Goal: Task Accomplishment & Management: Use online tool/utility

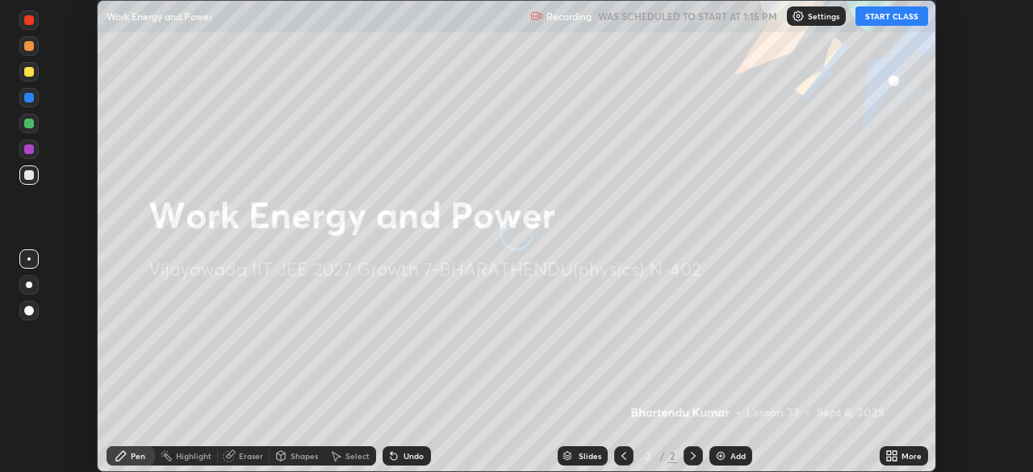
scroll to position [472, 1033]
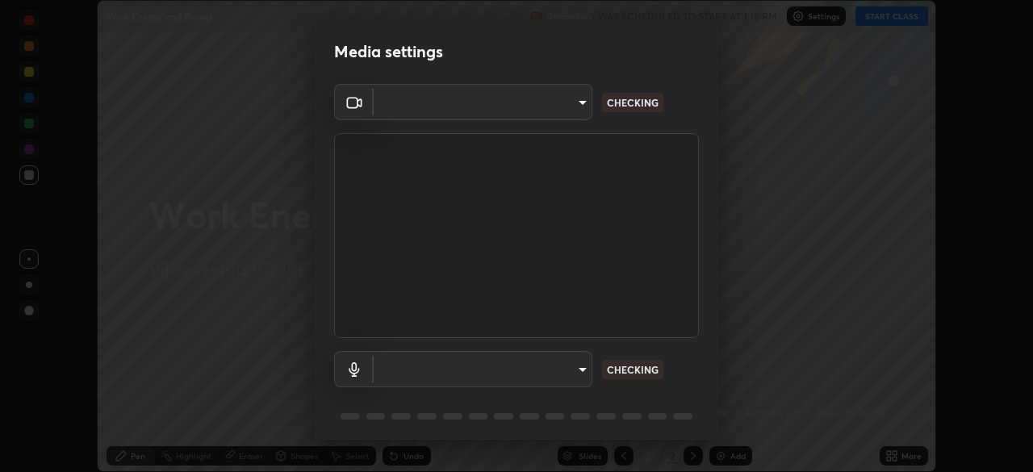
type input "b74a1fcb957b607d7891aad9ae8d06523c05b0d929b8136650b48c924e792bd8"
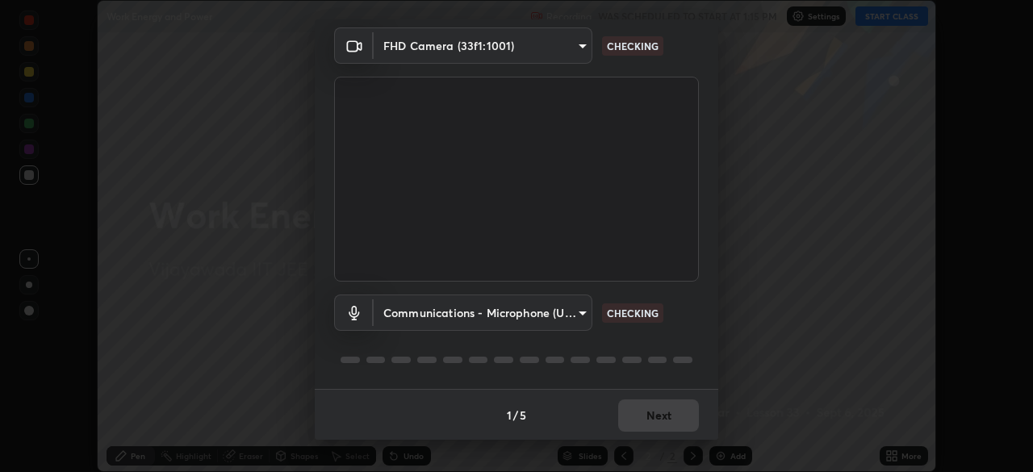
click at [438, 313] on body "Erase all Work Energy and Power Recording WAS SCHEDULED TO START AT 1:15 PM Set…" at bounding box center [516, 236] width 1033 height 472
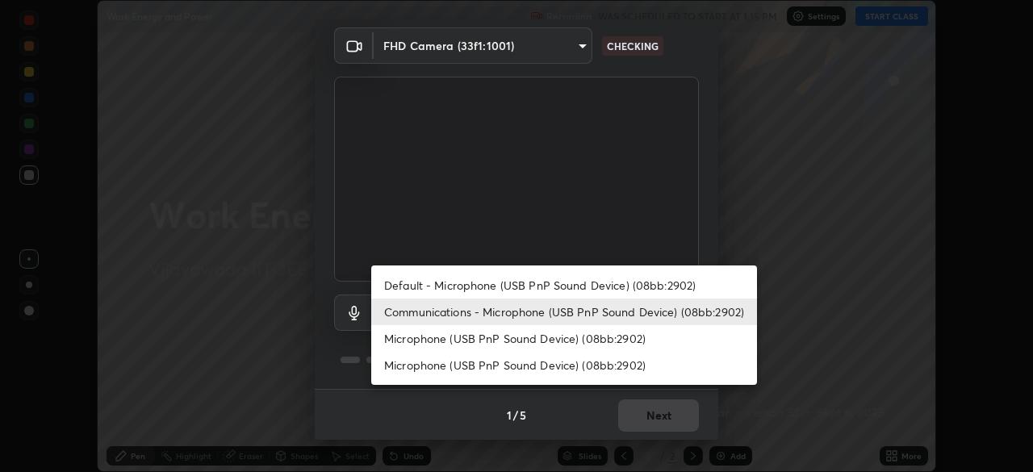
click at [448, 362] on li "Microphone (USB PnP Sound Device) (08bb:2902)" at bounding box center [564, 365] width 386 height 27
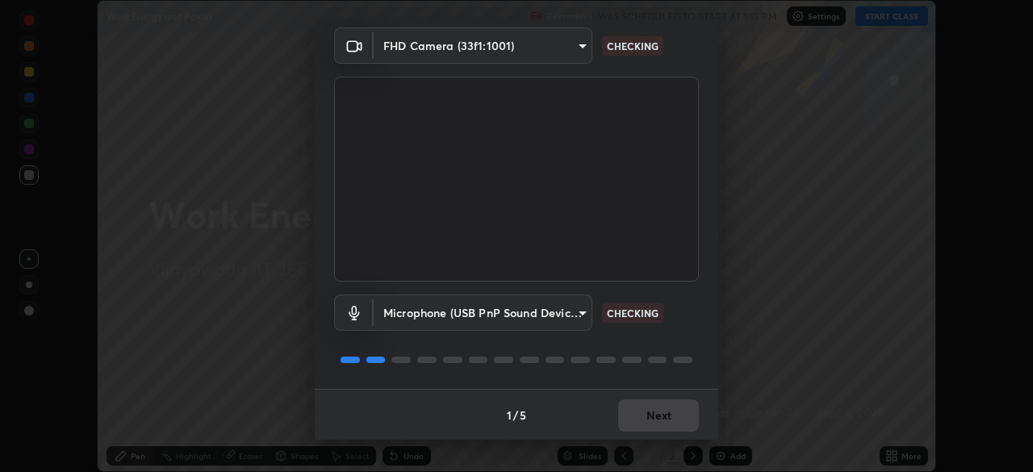
click at [443, 308] on body "Erase all Work Energy and Power Recording WAS SCHEDULED TO START AT 1:15 PM Set…" at bounding box center [516, 236] width 1033 height 472
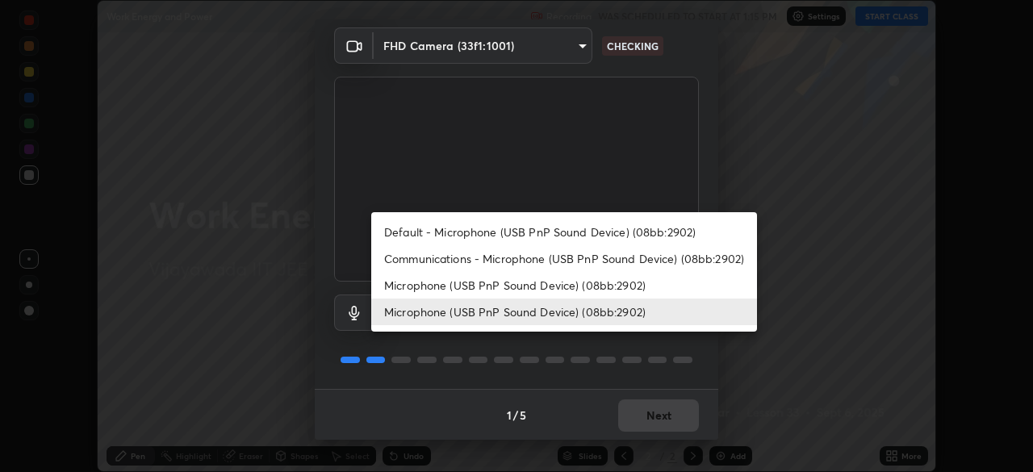
click at [453, 235] on li "Default - Microphone (USB PnP Sound Device) (08bb:2902)" at bounding box center [564, 232] width 386 height 27
type input "default"
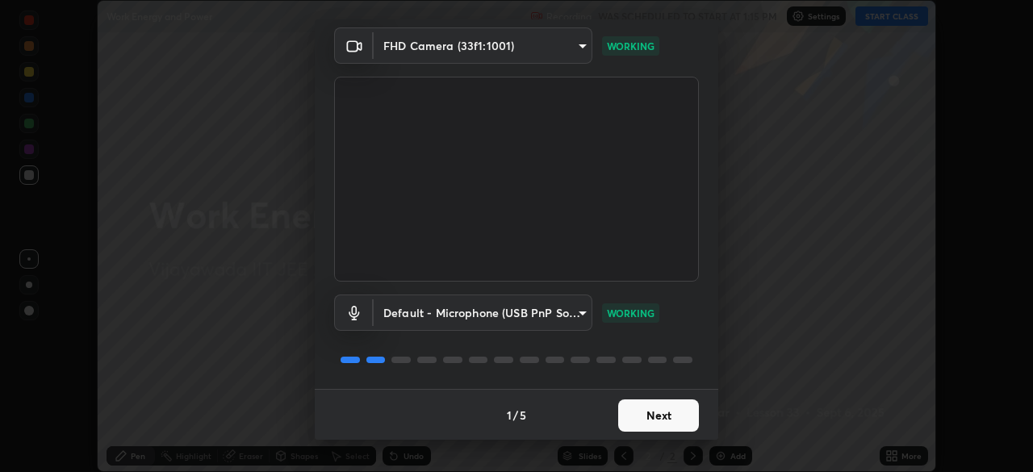
click at [625, 409] on button "Next" at bounding box center [658, 416] width 81 height 32
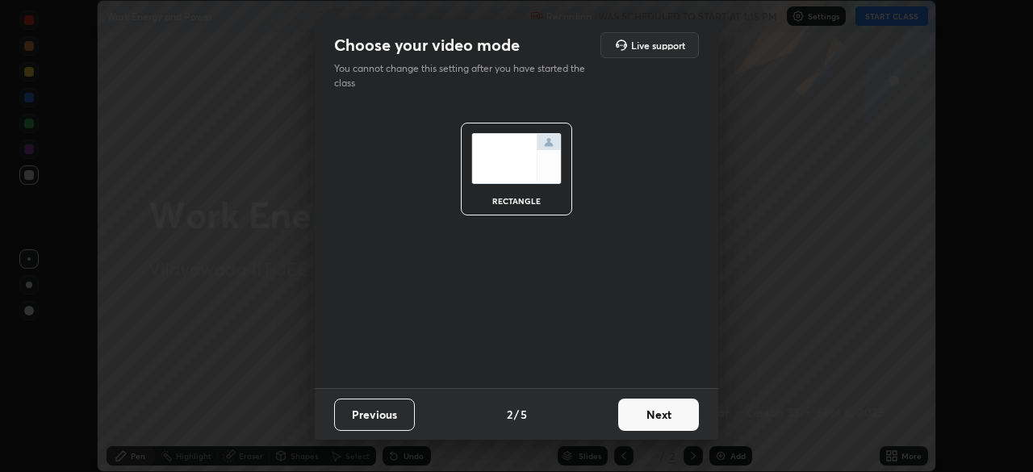
click at [625, 407] on button "Next" at bounding box center [658, 415] width 81 height 32
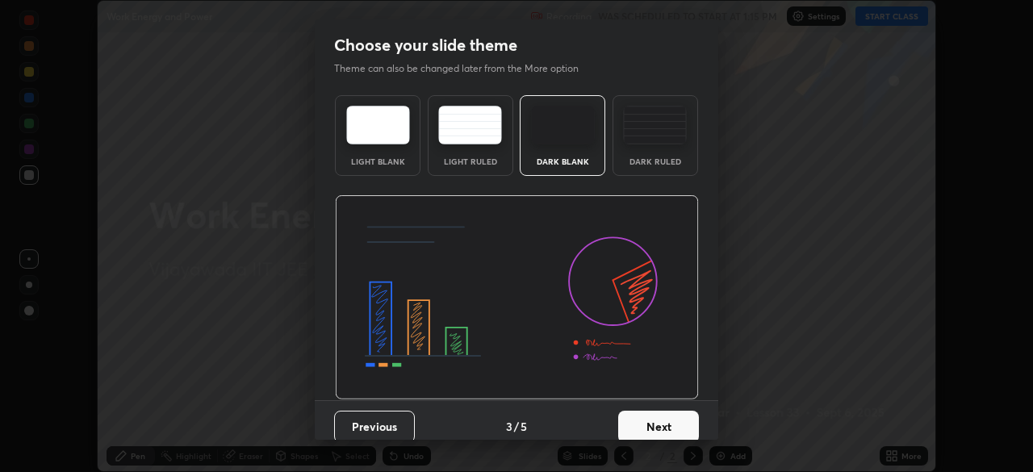
click at [627, 412] on button "Next" at bounding box center [658, 427] width 81 height 32
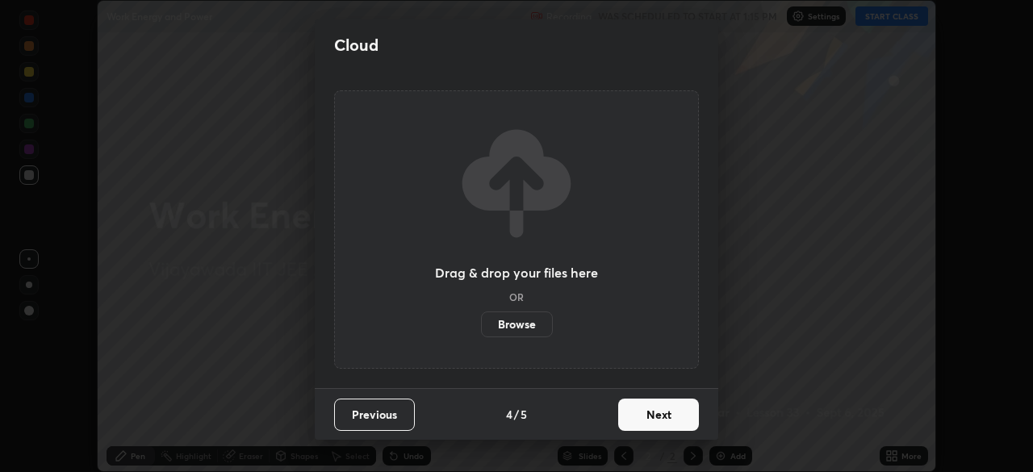
click at [625, 412] on button "Next" at bounding box center [658, 415] width 81 height 32
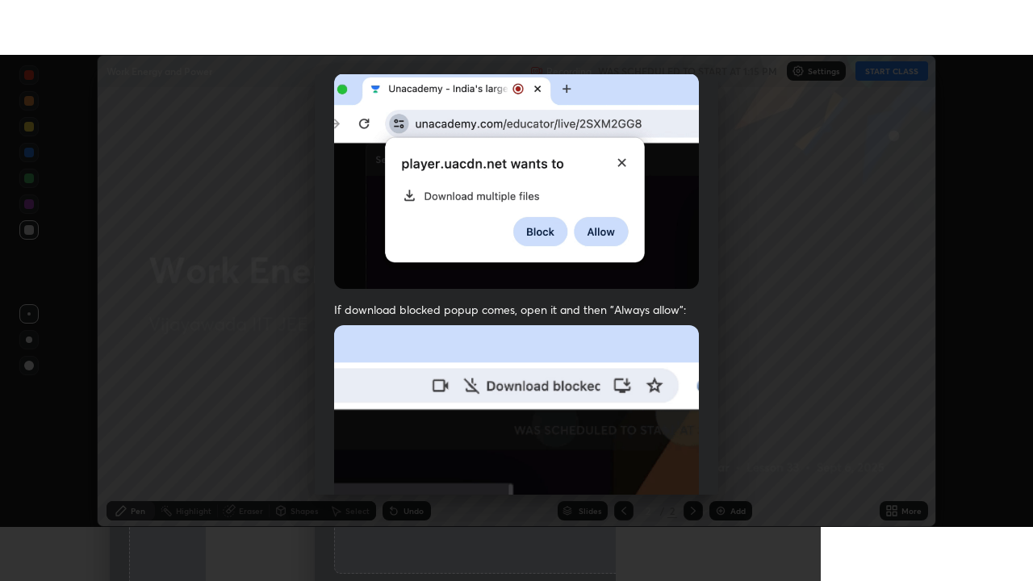
scroll to position [386, 0]
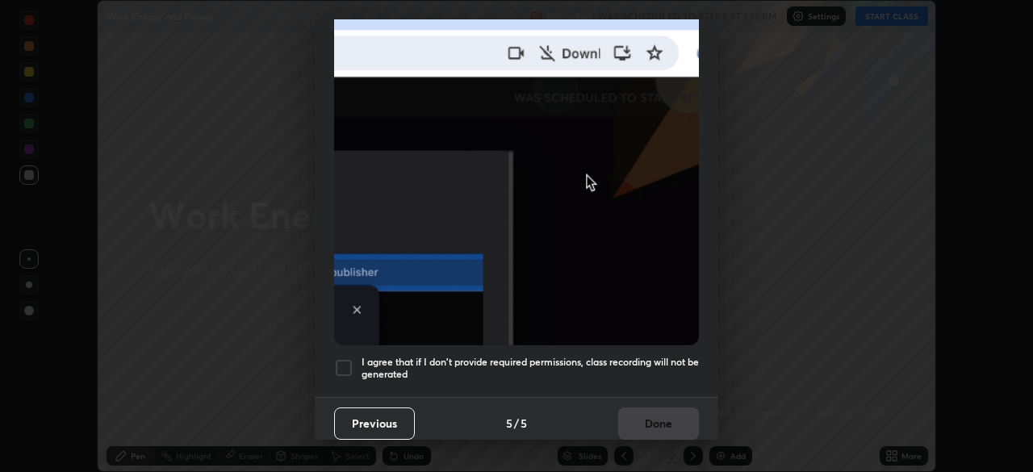
click at [354, 360] on div "I agree that if I don't provide required permissions, class recording will not …" at bounding box center [516, 367] width 365 height 19
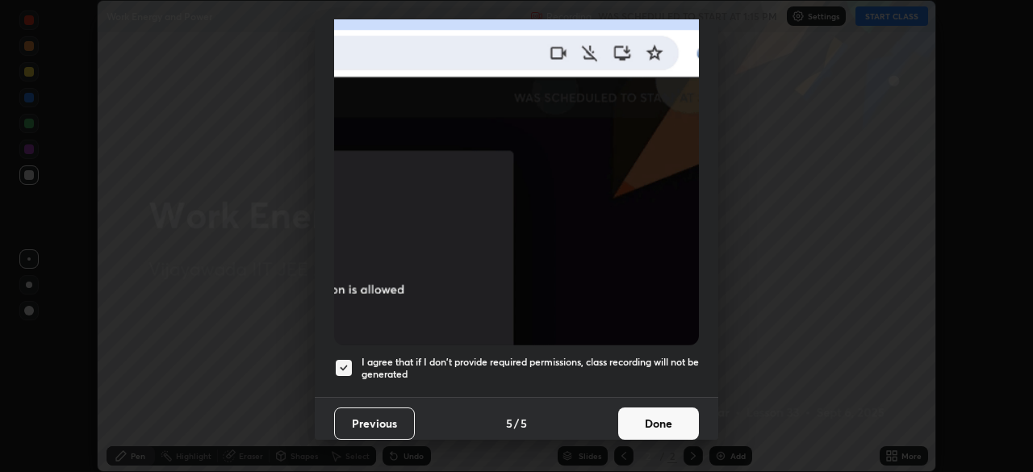
click at [632, 409] on button "Done" at bounding box center [658, 424] width 81 height 32
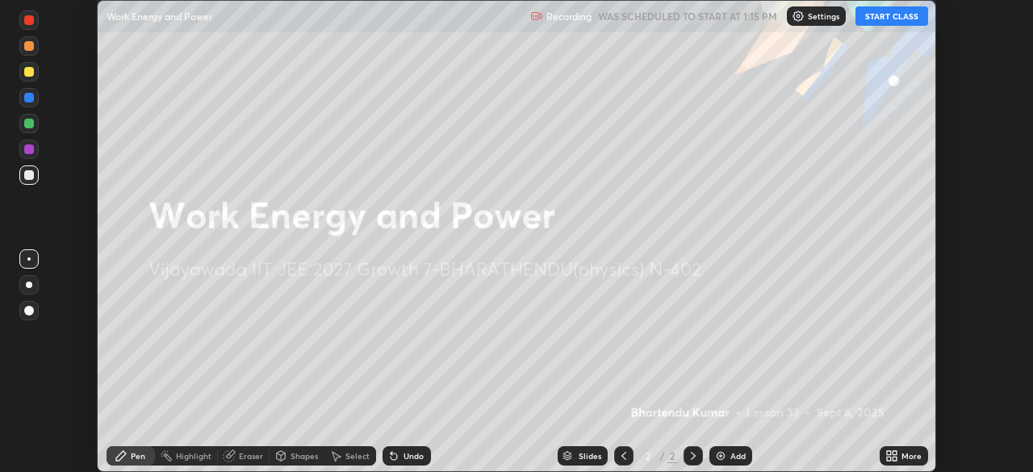
click at [725, 451] on img at bounding box center [721, 456] width 13 height 13
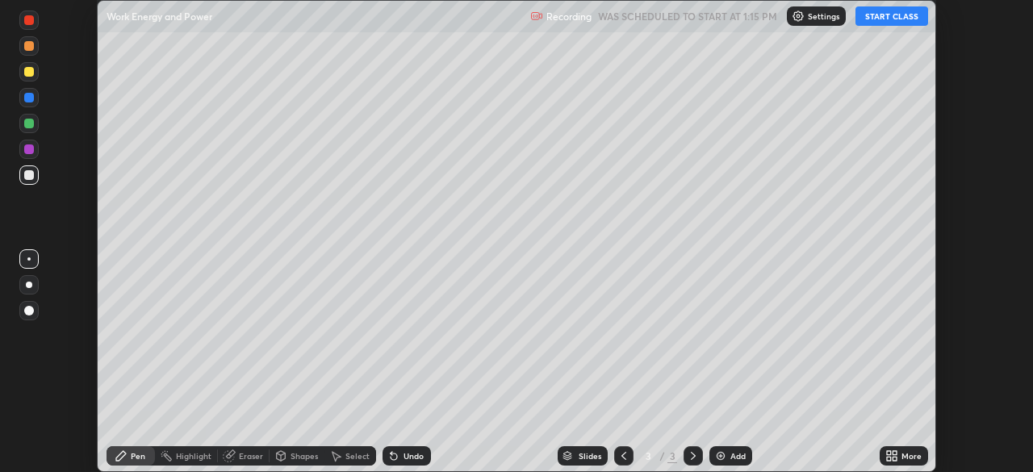
click at [895, 23] on button "START CLASS" at bounding box center [892, 15] width 73 height 19
click at [895, 459] on icon at bounding box center [895, 459] width 4 height 4
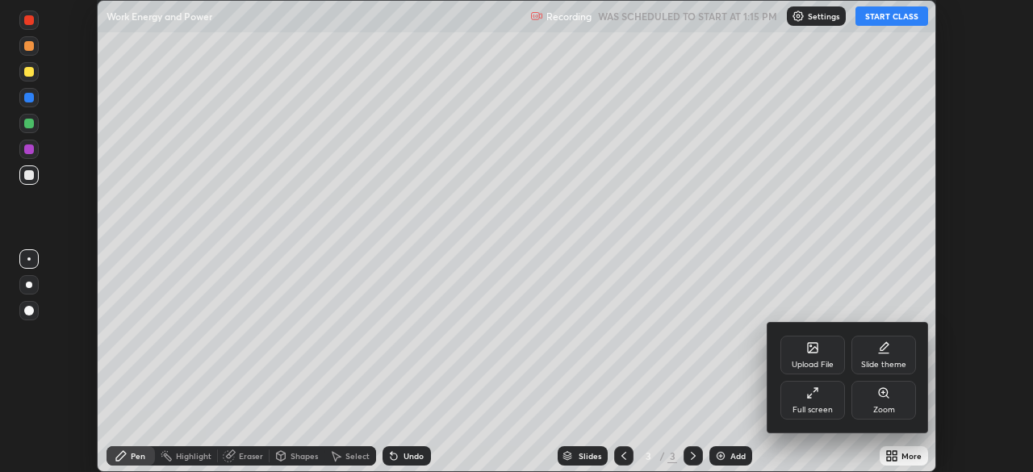
click at [807, 400] on div "Full screen" at bounding box center [813, 400] width 65 height 39
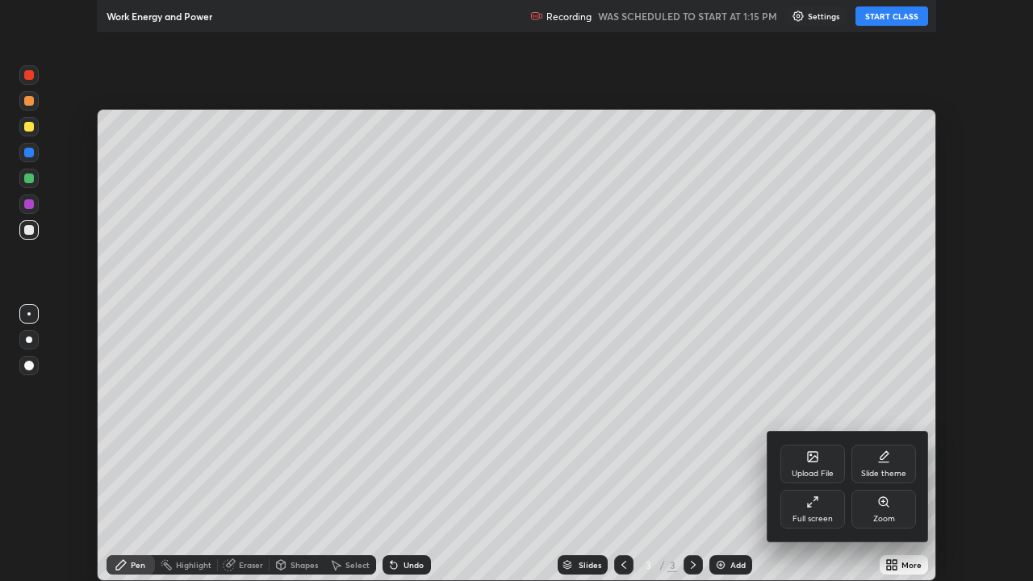
scroll to position [581, 1033]
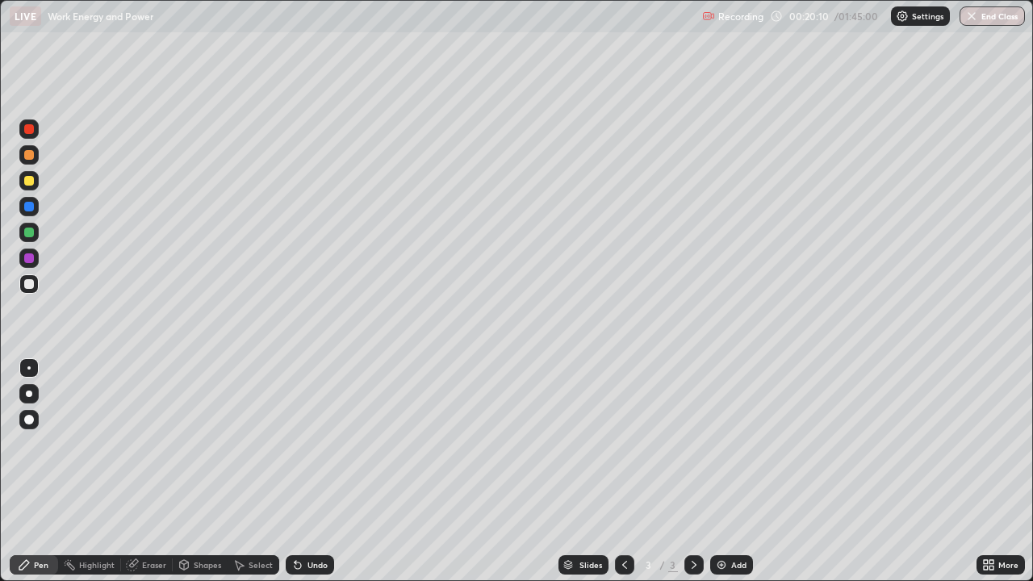
click at [50, 472] on div "Pen" at bounding box center [34, 564] width 48 height 19
click at [29, 182] on div at bounding box center [29, 181] width 10 height 10
click at [30, 155] on div at bounding box center [29, 155] width 10 height 10
click at [29, 182] on div at bounding box center [29, 181] width 10 height 10
click at [29, 260] on div at bounding box center [29, 259] width 10 height 10
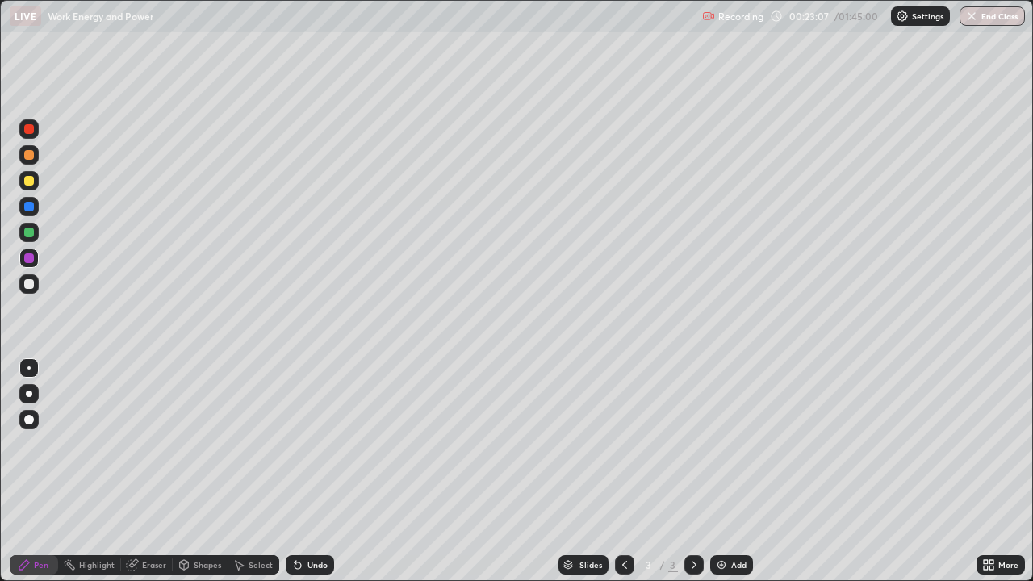
click at [312, 472] on div "Undo" at bounding box center [318, 565] width 20 height 8
click at [30, 236] on div at bounding box center [29, 233] width 10 height 10
click at [715, 472] on img at bounding box center [721, 565] width 13 height 13
click at [24, 287] on div at bounding box center [29, 284] width 10 height 10
click at [140, 472] on div "Eraser" at bounding box center [147, 564] width 52 height 19
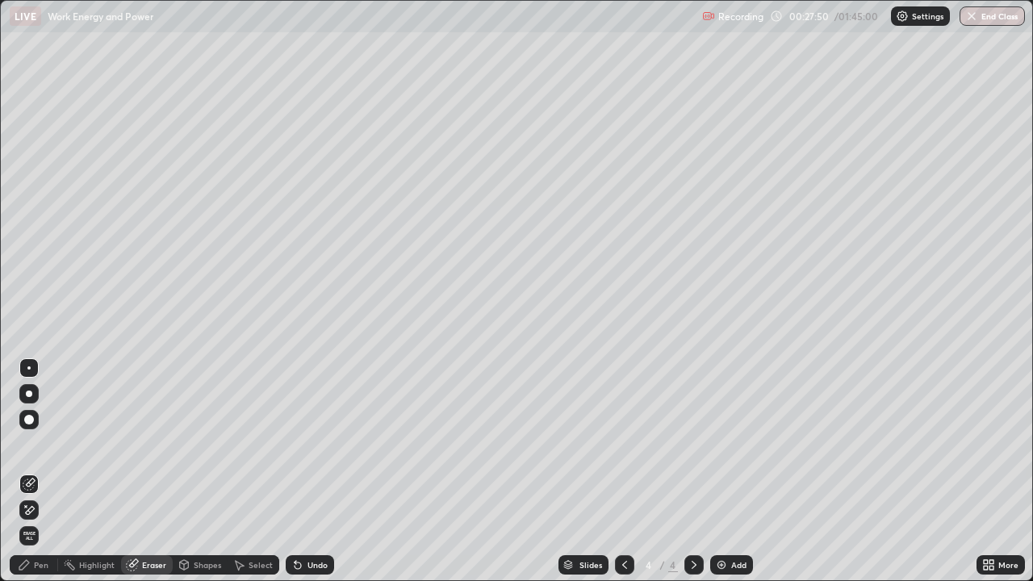
click at [29, 420] on div at bounding box center [29, 420] width 10 height 10
click at [38, 472] on div "Pen" at bounding box center [41, 565] width 15 height 8
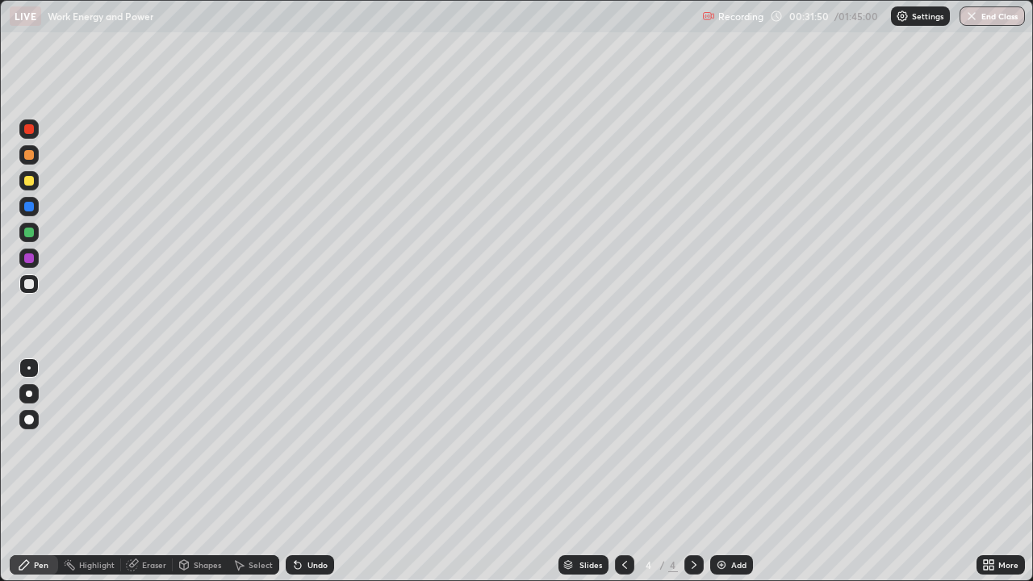
click at [720, 472] on img at bounding box center [721, 565] width 13 height 13
click at [150, 472] on div "Eraser" at bounding box center [147, 564] width 52 height 19
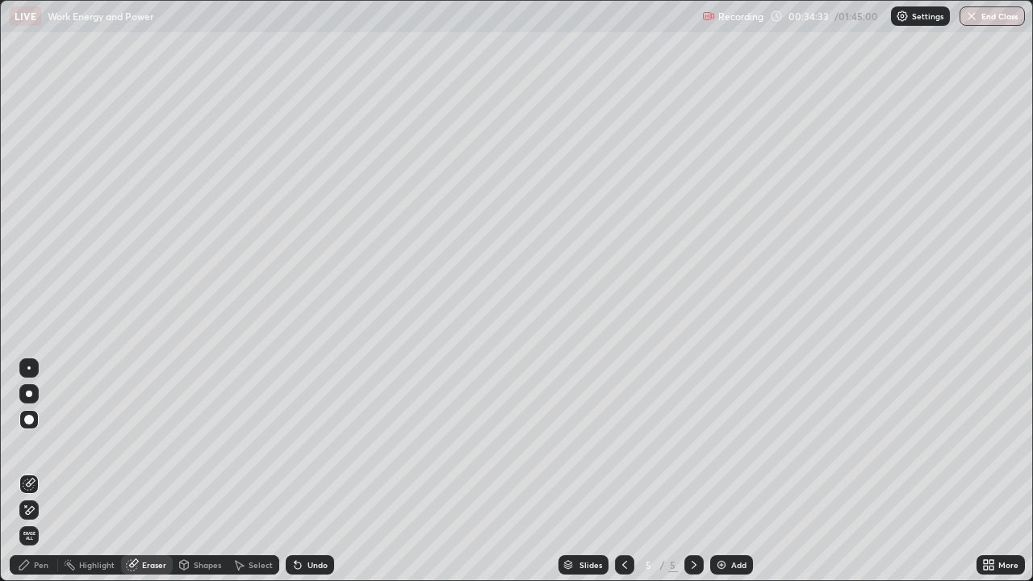
click at [47, 472] on div "Pen" at bounding box center [41, 565] width 15 height 8
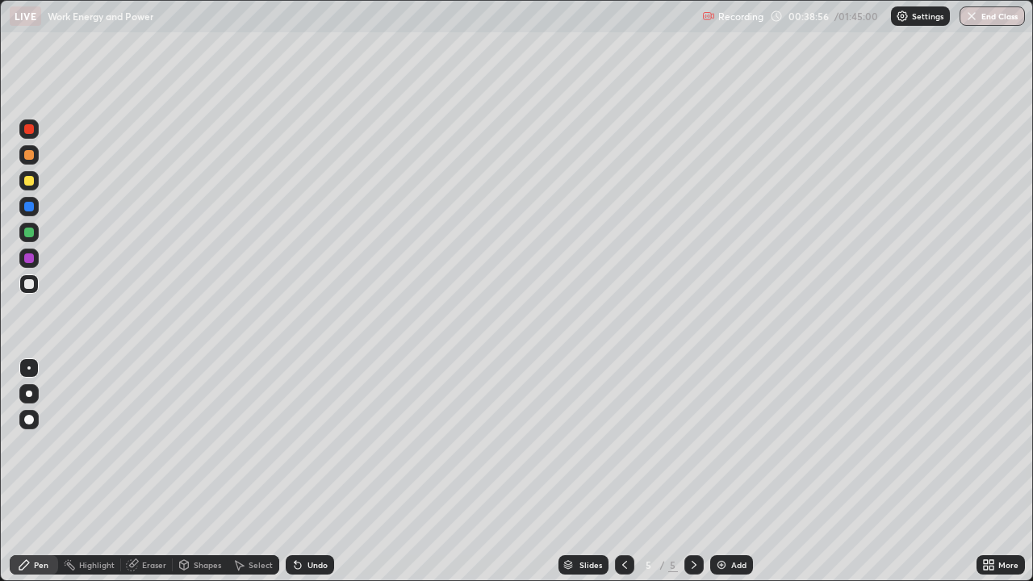
click at [715, 472] on img at bounding box center [721, 565] width 13 height 13
click at [29, 181] on div at bounding box center [29, 181] width 10 height 10
click at [27, 286] on div at bounding box center [29, 284] width 10 height 10
click at [26, 285] on div at bounding box center [29, 284] width 10 height 10
click at [719, 472] on img at bounding box center [721, 565] width 13 height 13
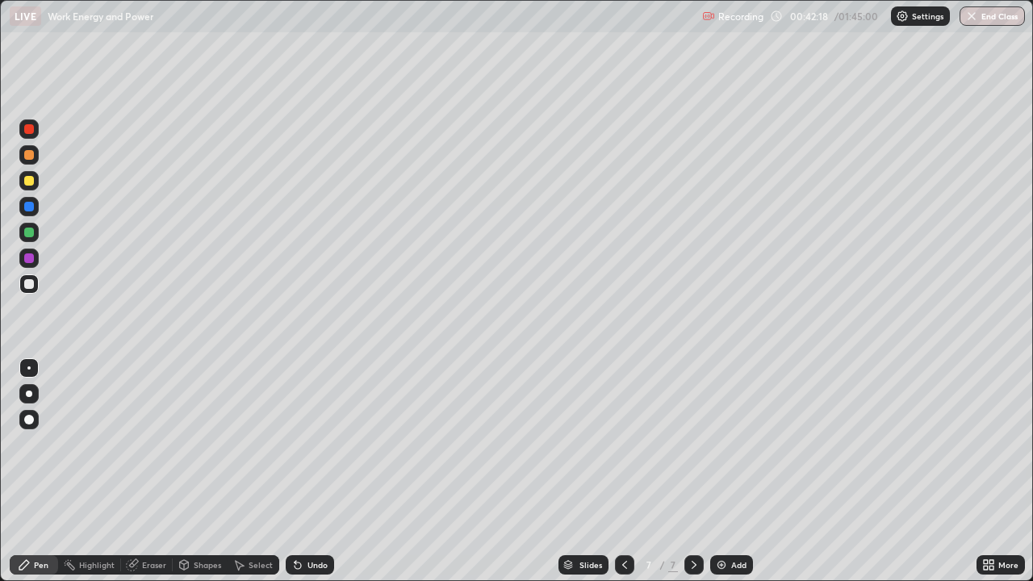
click at [28, 287] on div at bounding box center [29, 284] width 10 height 10
click at [29, 184] on div at bounding box center [29, 181] width 10 height 10
click at [31, 287] on div at bounding box center [29, 284] width 10 height 10
click at [27, 133] on div at bounding box center [29, 129] width 10 height 10
click at [153, 472] on div "Eraser" at bounding box center [147, 564] width 52 height 19
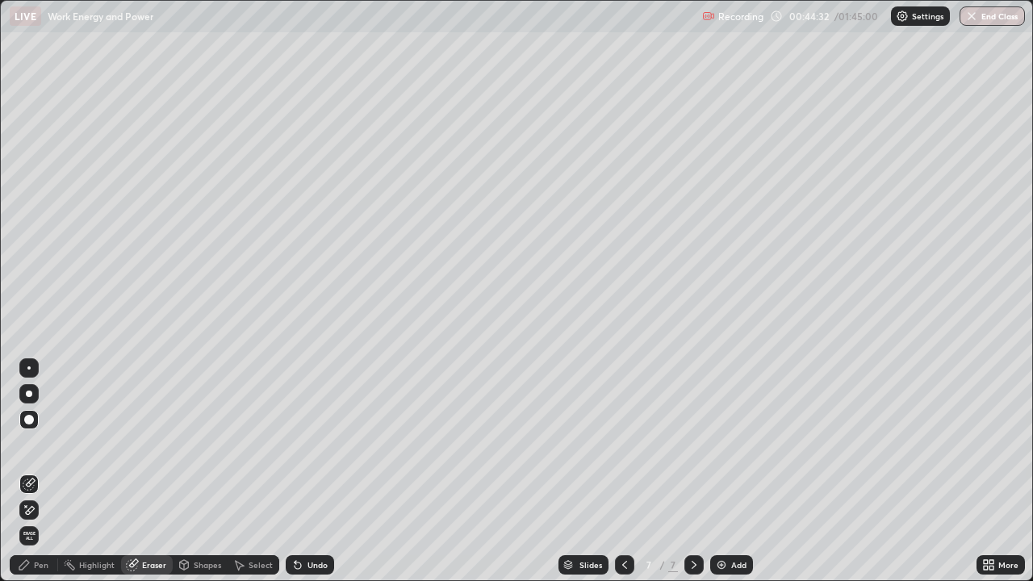
click at [44, 472] on div "Pen" at bounding box center [41, 565] width 15 height 8
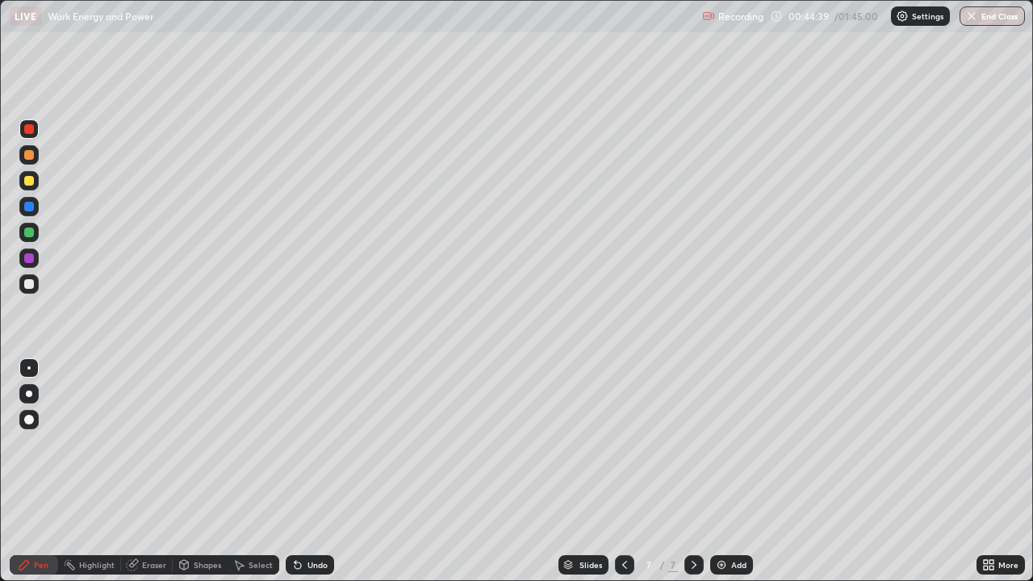
click at [153, 472] on div "Eraser" at bounding box center [154, 565] width 24 height 8
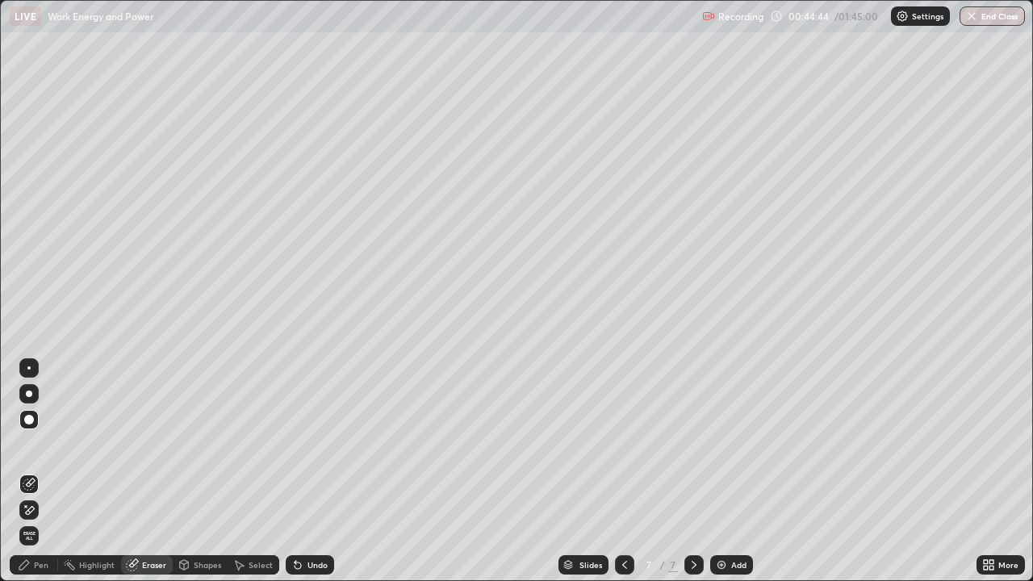
click at [37, 472] on div "Pen" at bounding box center [41, 565] width 15 height 8
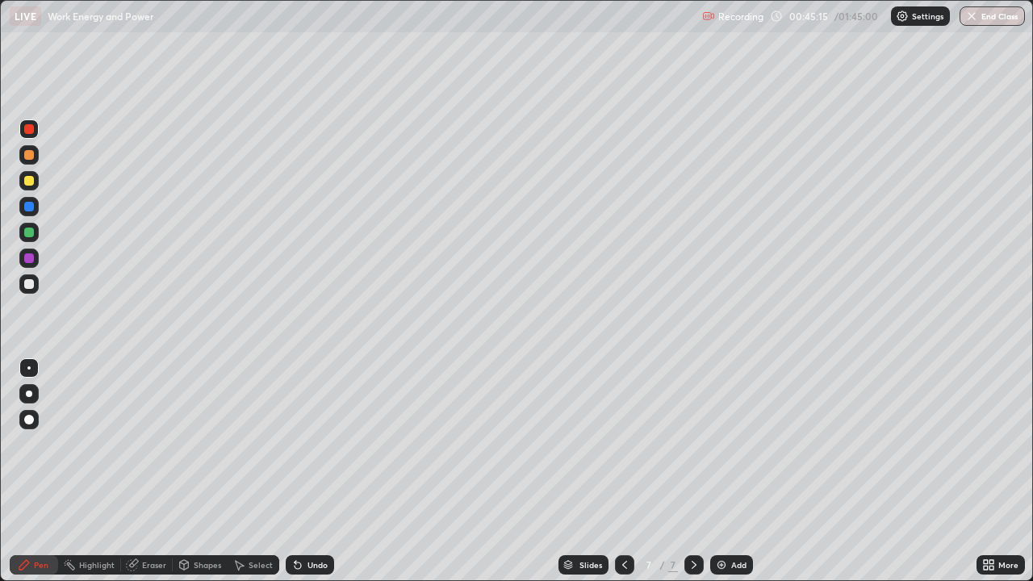
click at [29, 284] on div at bounding box center [29, 284] width 10 height 10
click at [316, 472] on div "Undo" at bounding box center [318, 565] width 20 height 8
click at [320, 472] on div "Undo" at bounding box center [318, 565] width 20 height 8
click at [311, 472] on div "Undo" at bounding box center [318, 565] width 20 height 8
click at [719, 472] on img at bounding box center [721, 565] width 13 height 13
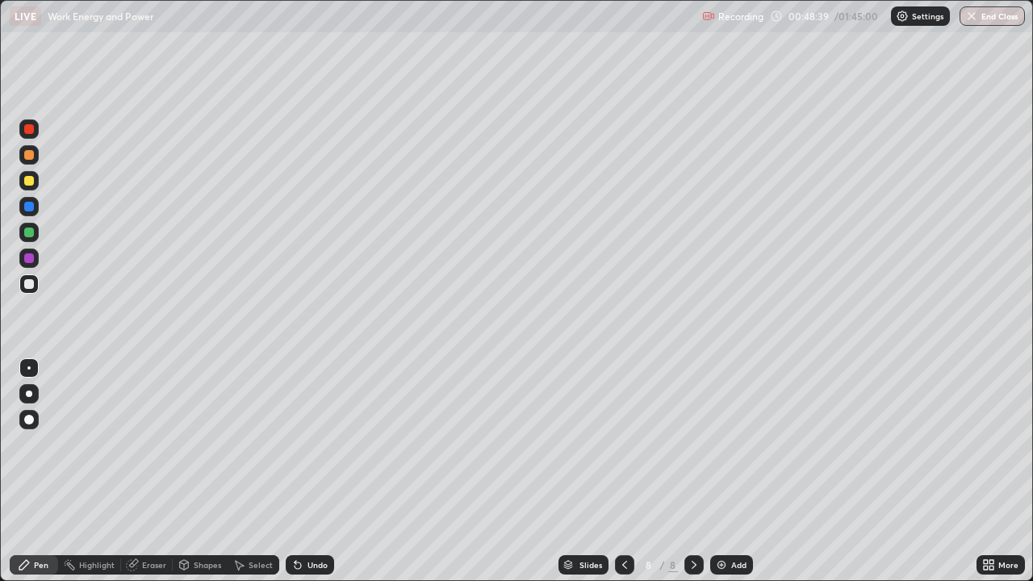
click at [27, 284] on div at bounding box center [29, 284] width 10 height 10
click at [29, 178] on div at bounding box center [29, 181] width 10 height 10
click at [28, 287] on div at bounding box center [29, 284] width 10 height 10
click at [29, 182] on div at bounding box center [29, 181] width 10 height 10
click at [31, 184] on div at bounding box center [29, 181] width 10 height 10
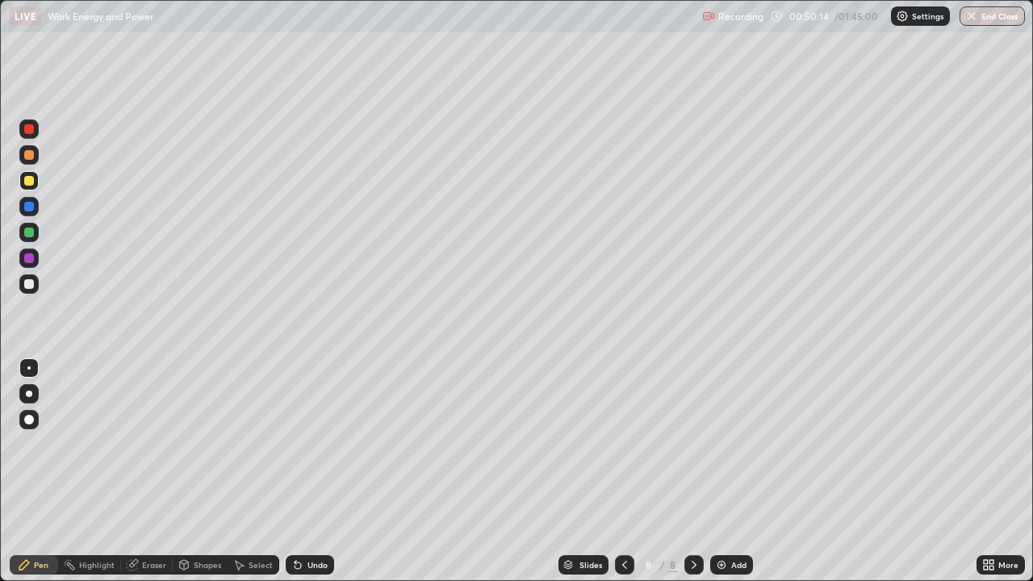
click at [29, 259] on div at bounding box center [29, 259] width 10 height 10
click at [145, 472] on div "Eraser" at bounding box center [147, 564] width 52 height 19
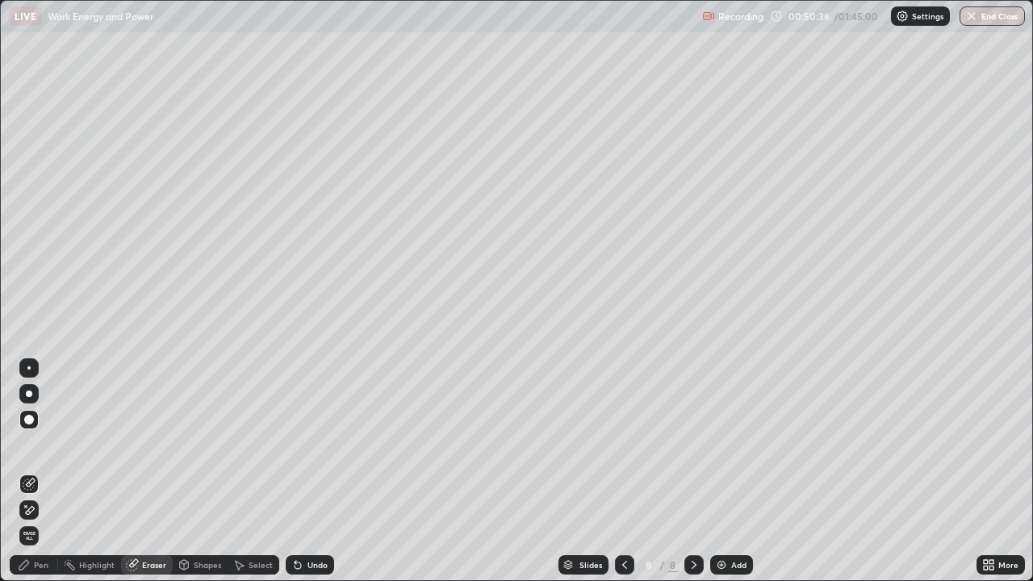
click at [39, 472] on div "Pen" at bounding box center [41, 565] width 15 height 8
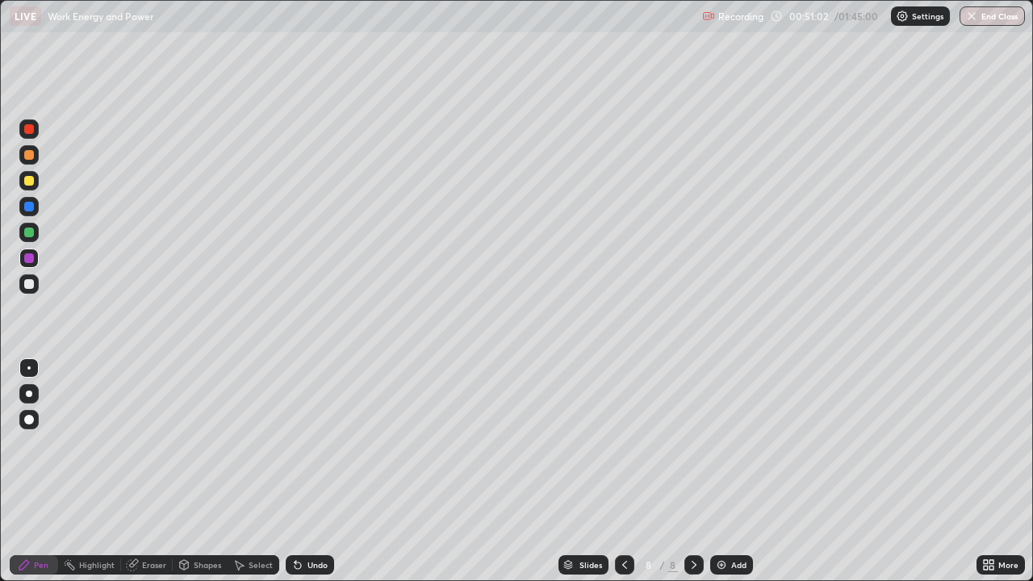
click at [140, 472] on div "Eraser" at bounding box center [147, 564] width 52 height 19
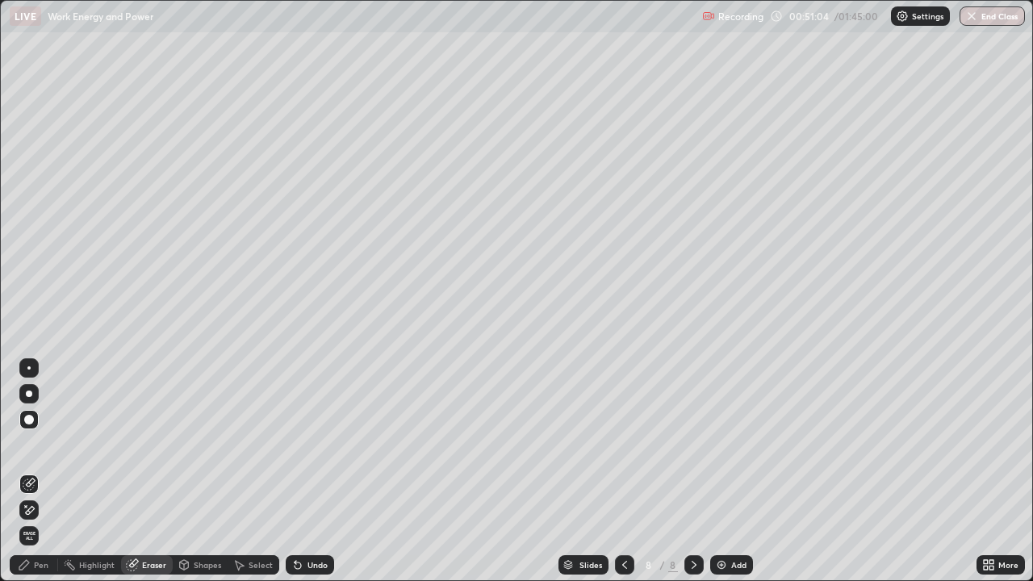
click at [39, 472] on div "Pen" at bounding box center [41, 565] width 15 height 8
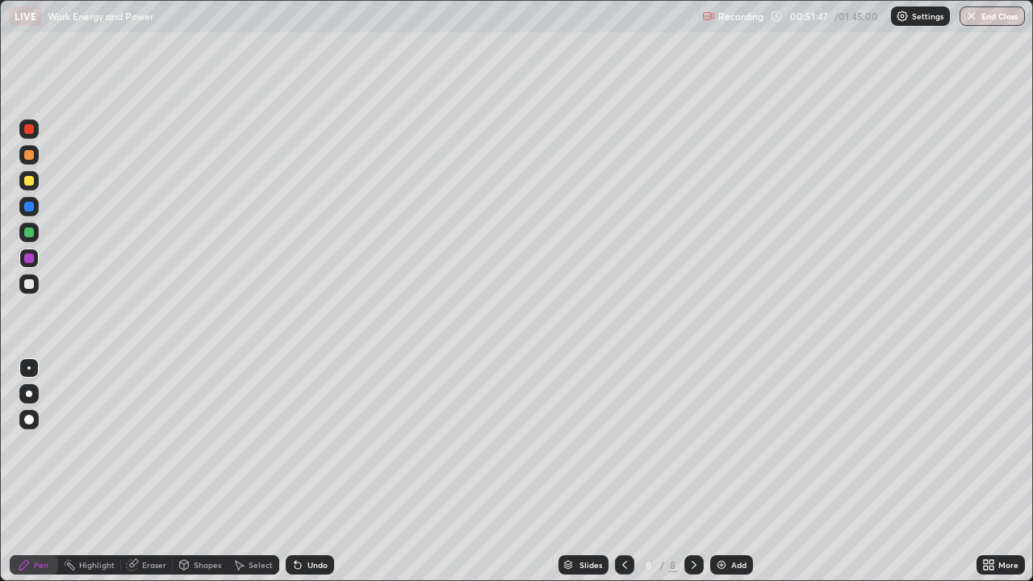
click at [150, 472] on div "Eraser" at bounding box center [154, 565] width 24 height 8
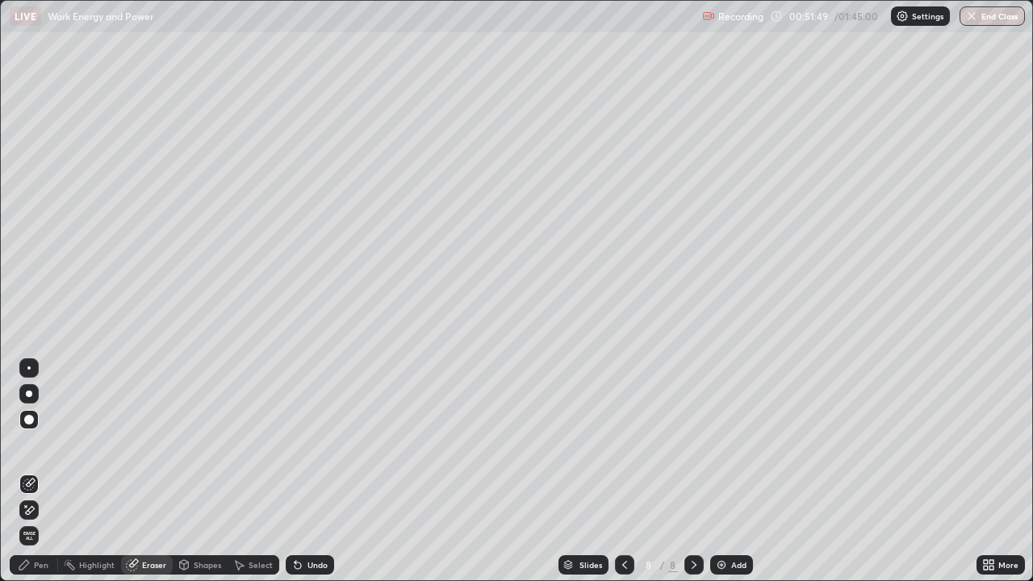
click at [43, 472] on div "Pen" at bounding box center [41, 565] width 15 height 8
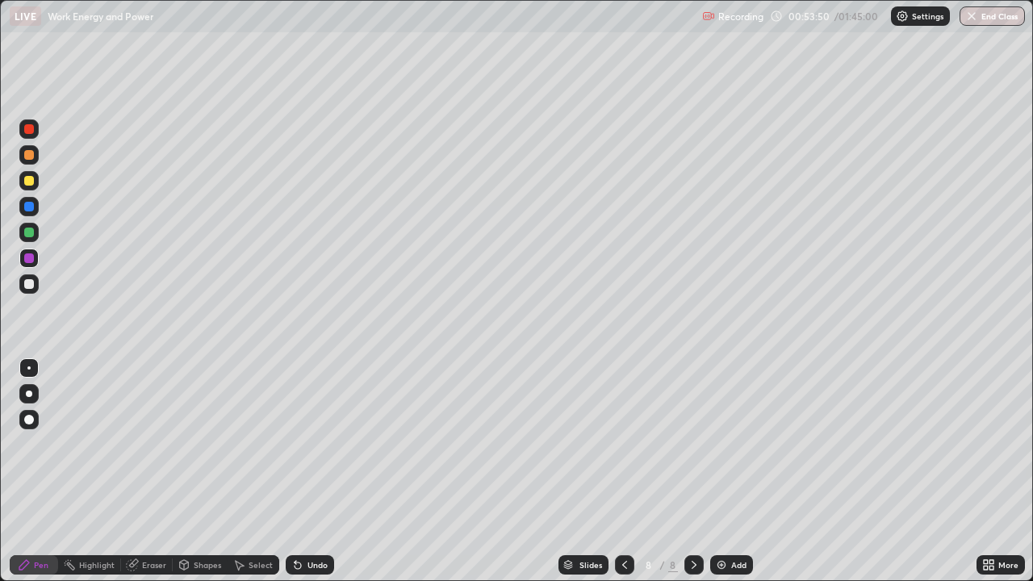
click at [719, 472] on img at bounding box center [721, 565] width 13 height 13
click at [29, 181] on div at bounding box center [29, 181] width 10 height 10
click at [27, 285] on div at bounding box center [29, 284] width 10 height 10
click at [32, 181] on div at bounding box center [29, 181] width 10 height 10
click at [29, 156] on div at bounding box center [29, 155] width 10 height 10
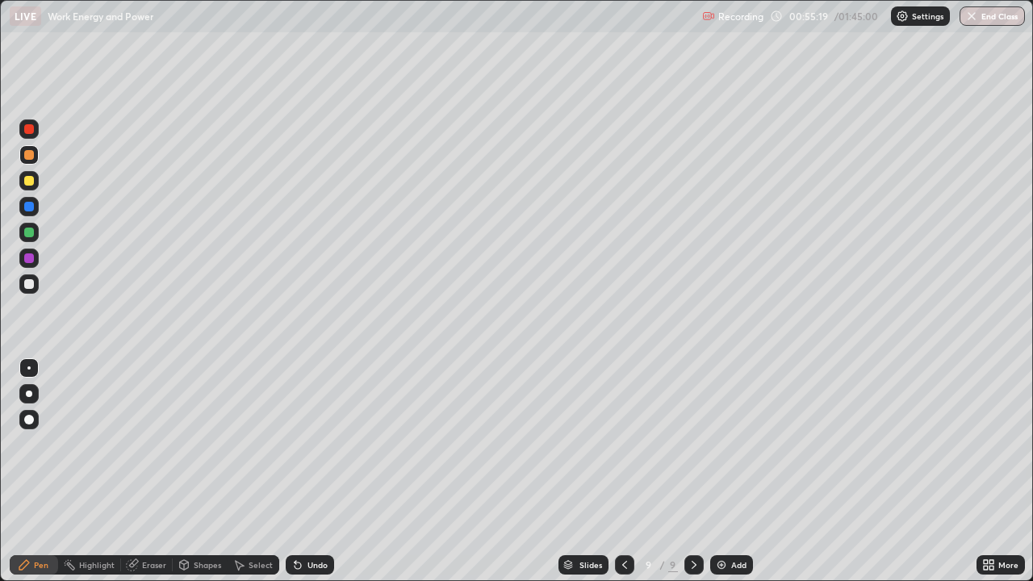
click at [27, 179] on div at bounding box center [29, 181] width 10 height 10
click at [29, 136] on div at bounding box center [28, 128] width 19 height 19
click at [31, 257] on div at bounding box center [29, 259] width 10 height 10
click at [27, 286] on div at bounding box center [29, 284] width 10 height 10
click at [27, 233] on div at bounding box center [29, 233] width 10 height 10
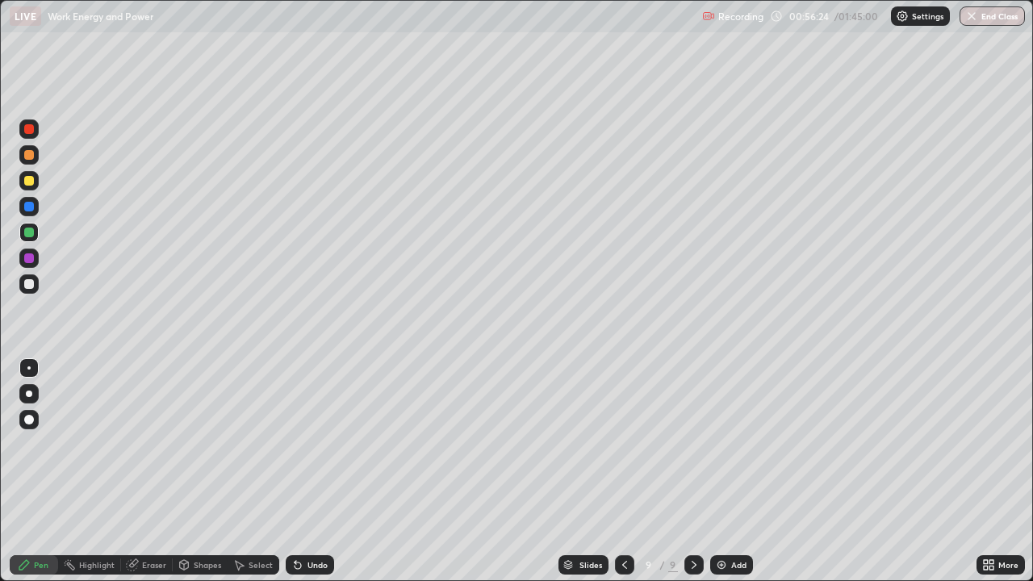
click at [143, 472] on div "Eraser" at bounding box center [147, 564] width 52 height 19
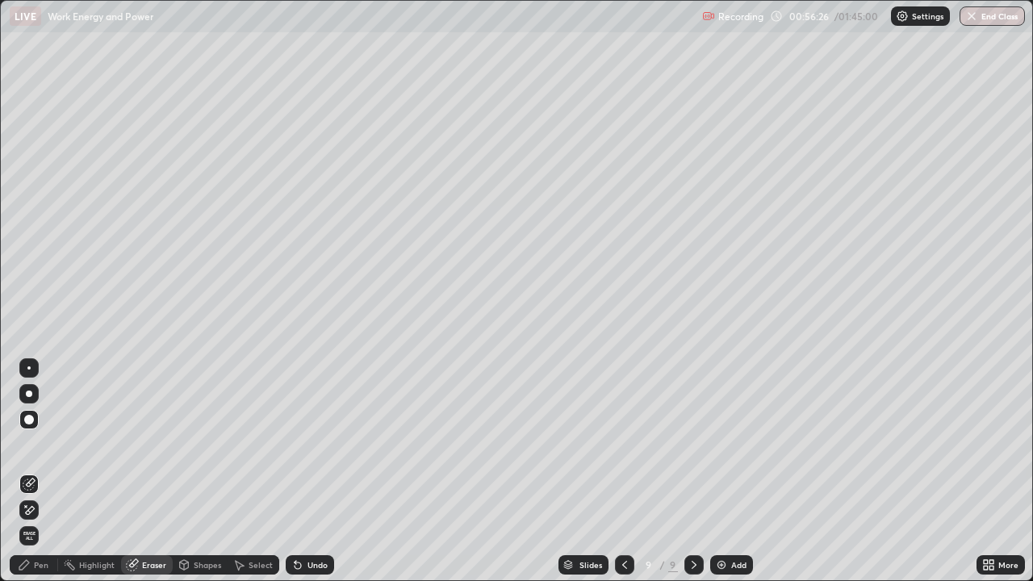
click at [48, 472] on div "Pen" at bounding box center [41, 565] width 15 height 8
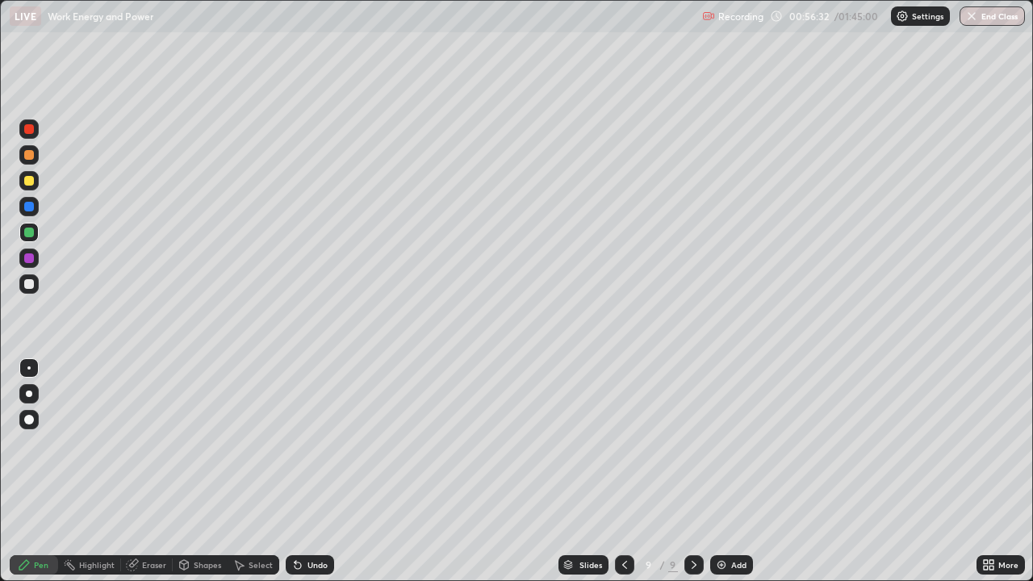
click at [23, 286] on div at bounding box center [28, 284] width 19 height 19
click at [27, 284] on div at bounding box center [29, 284] width 10 height 10
click at [0, 271] on div "Setting up your live class" at bounding box center [516, 290] width 1033 height 581
click at [31, 129] on div at bounding box center [29, 129] width 10 height 10
click at [32, 287] on div at bounding box center [29, 284] width 10 height 10
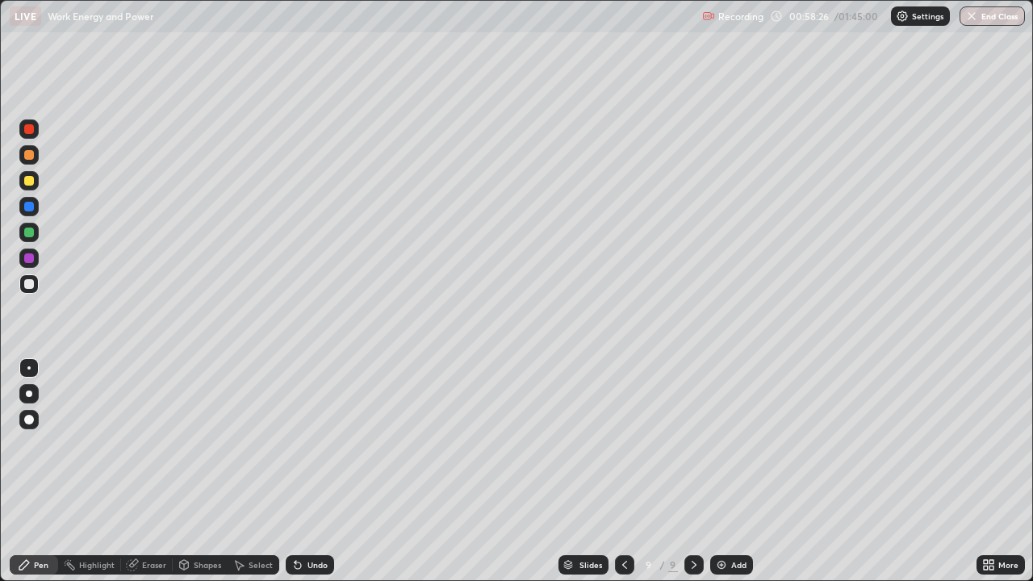
click at [29, 182] on div at bounding box center [29, 181] width 10 height 10
click at [158, 472] on div "Eraser" at bounding box center [147, 564] width 52 height 19
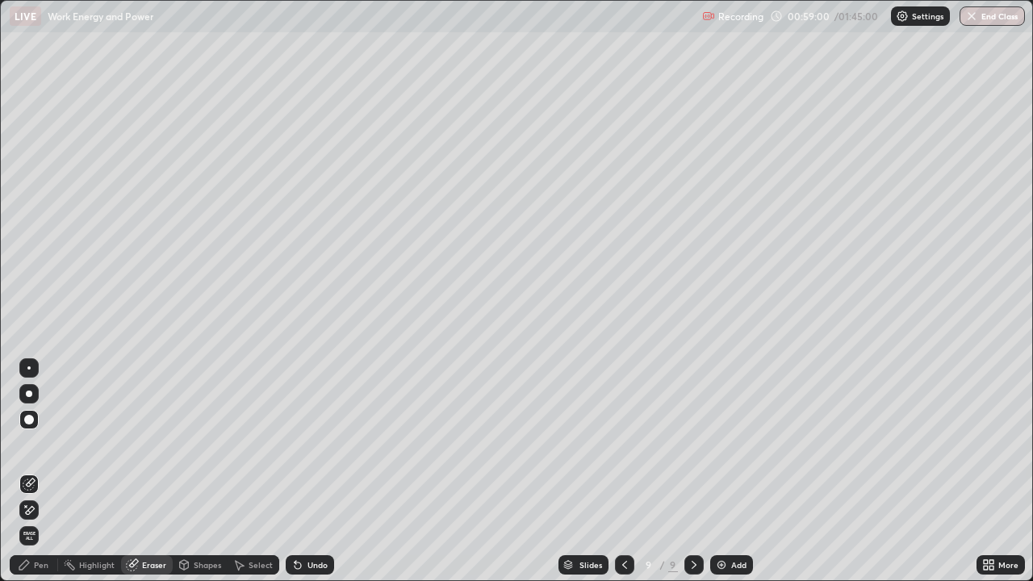
click at [32, 472] on div "Pen" at bounding box center [34, 564] width 48 height 19
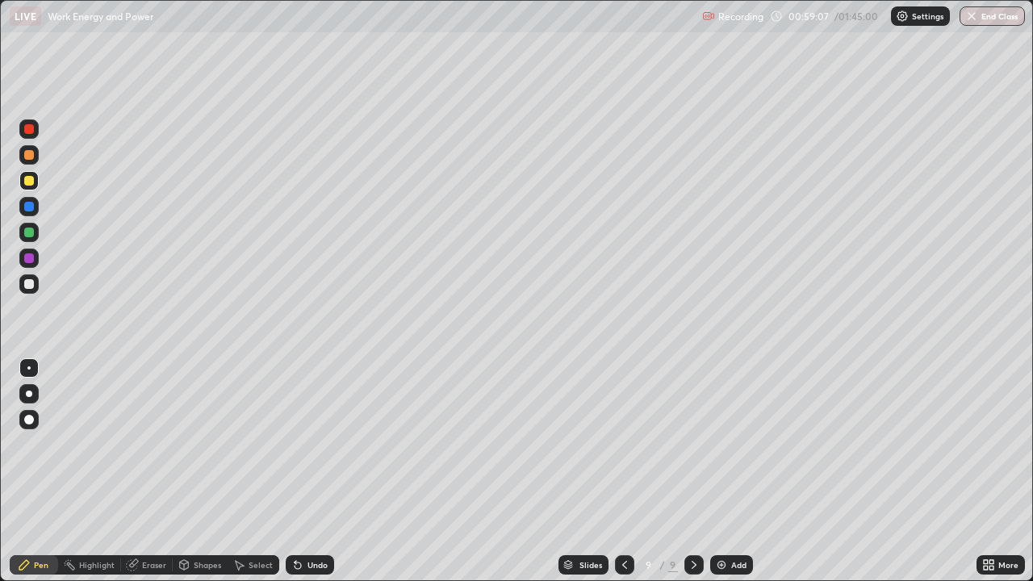
click at [29, 259] on div at bounding box center [29, 259] width 10 height 10
click at [727, 472] on div "Add" at bounding box center [731, 564] width 43 height 19
click at [29, 187] on div at bounding box center [28, 180] width 19 height 19
click at [28, 287] on div at bounding box center [29, 284] width 10 height 10
click at [308, 472] on div "Undo" at bounding box center [310, 564] width 48 height 19
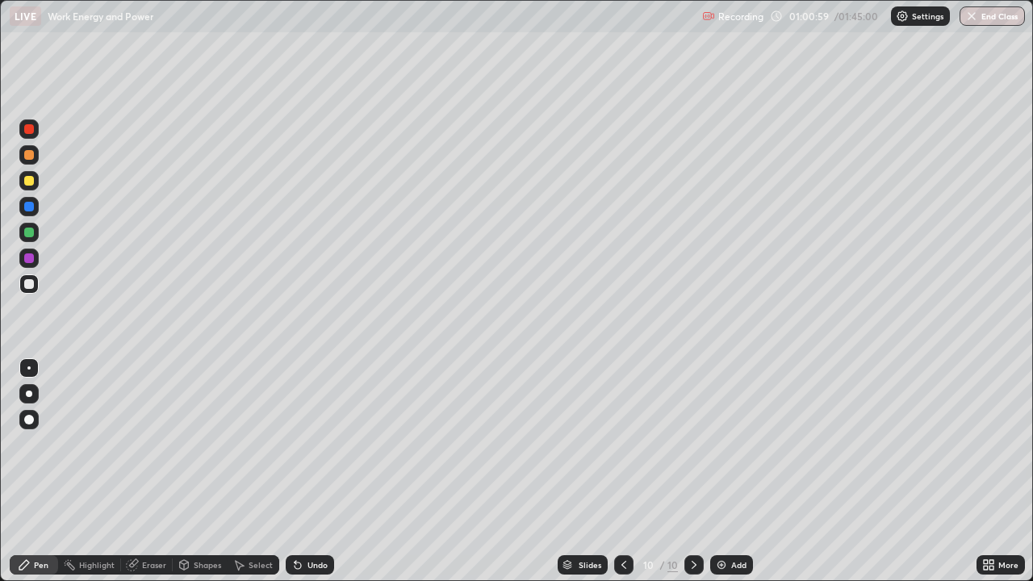
click at [32, 181] on div at bounding box center [29, 181] width 10 height 10
click at [27, 233] on div at bounding box center [29, 233] width 10 height 10
click at [27, 236] on div at bounding box center [29, 233] width 10 height 10
click at [29, 207] on div at bounding box center [29, 207] width 10 height 10
click at [34, 286] on div at bounding box center [28, 284] width 19 height 19
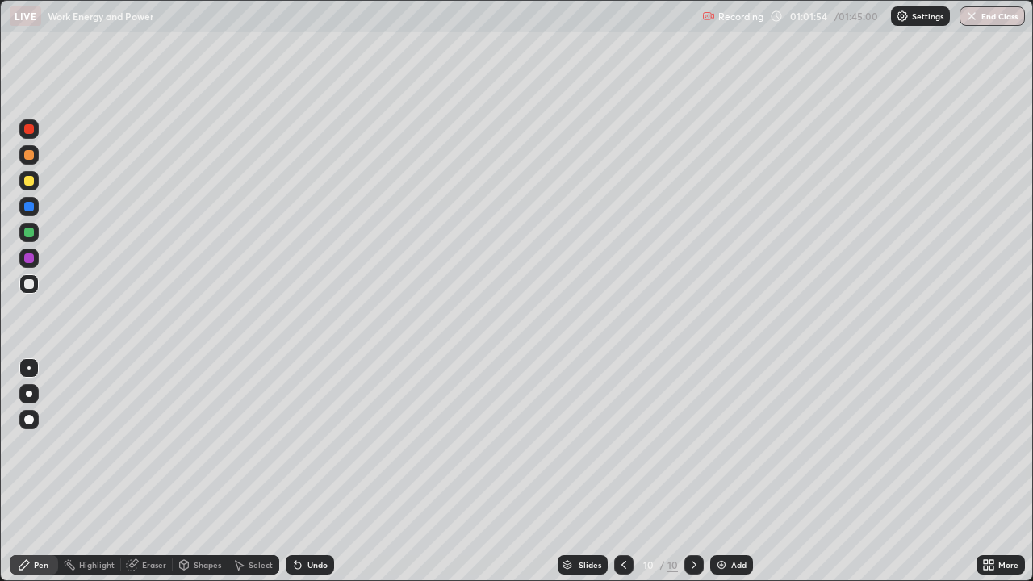
click at [26, 182] on div at bounding box center [29, 181] width 10 height 10
click at [28, 259] on div at bounding box center [29, 259] width 10 height 10
click at [27, 283] on div at bounding box center [29, 284] width 10 height 10
click at [40, 472] on div "Pen" at bounding box center [41, 565] width 15 height 8
click at [313, 472] on div "Undo" at bounding box center [318, 565] width 20 height 8
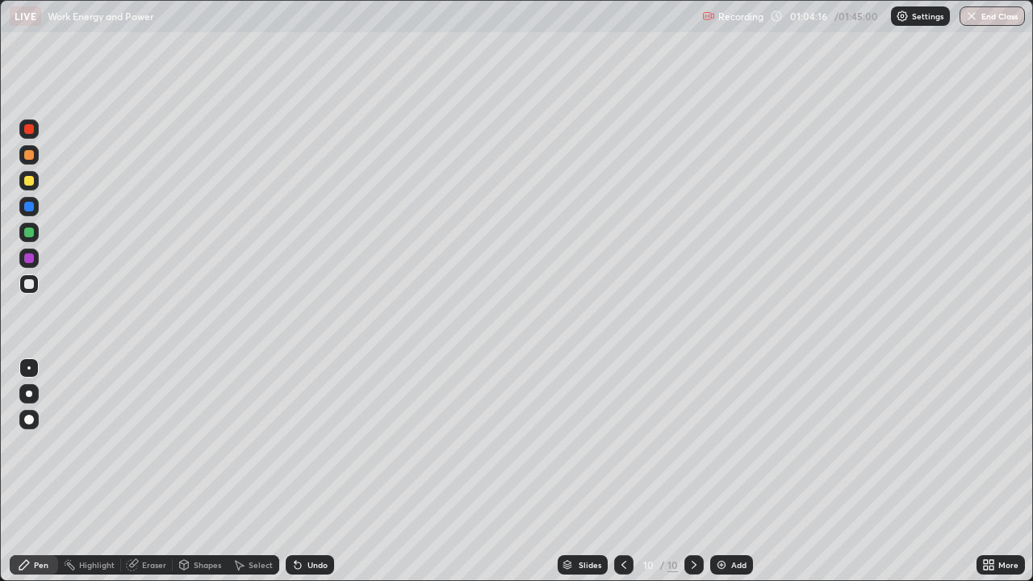
click at [32, 181] on div at bounding box center [29, 181] width 10 height 10
click at [29, 287] on div at bounding box center [29, 284] width 10 height 10
click at [29, 155] on div at bounding box center [29, 155] width 10 height 10
click at [24, 284] on div at bounding box center [29, 284] width 10 height 10
click at [139, 472] on div "Eraser" at bounding box center [147, 564] width 52 height 19
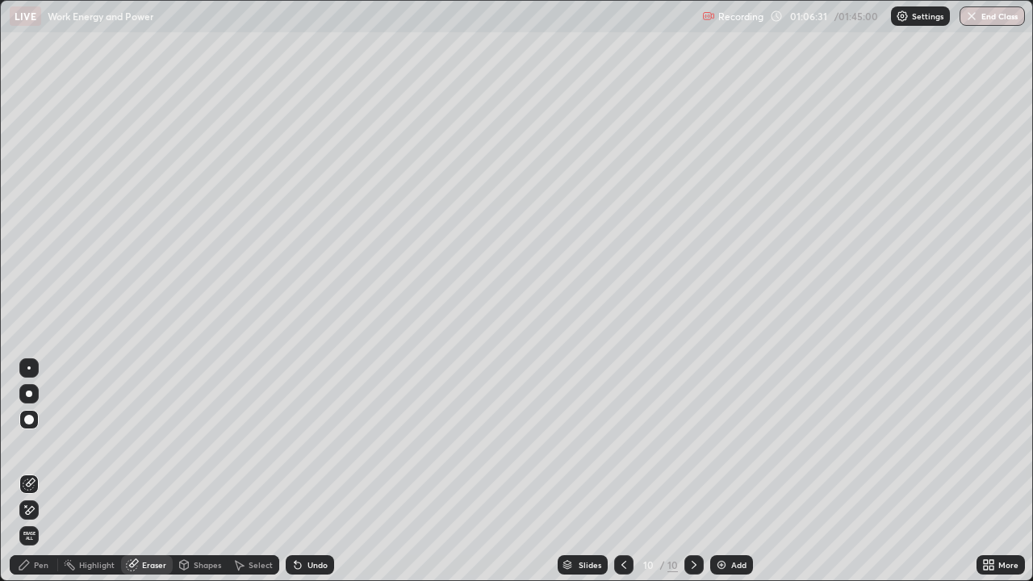
click at [29, 472] on icon at bounding box center [24, 565] width 13 height 13
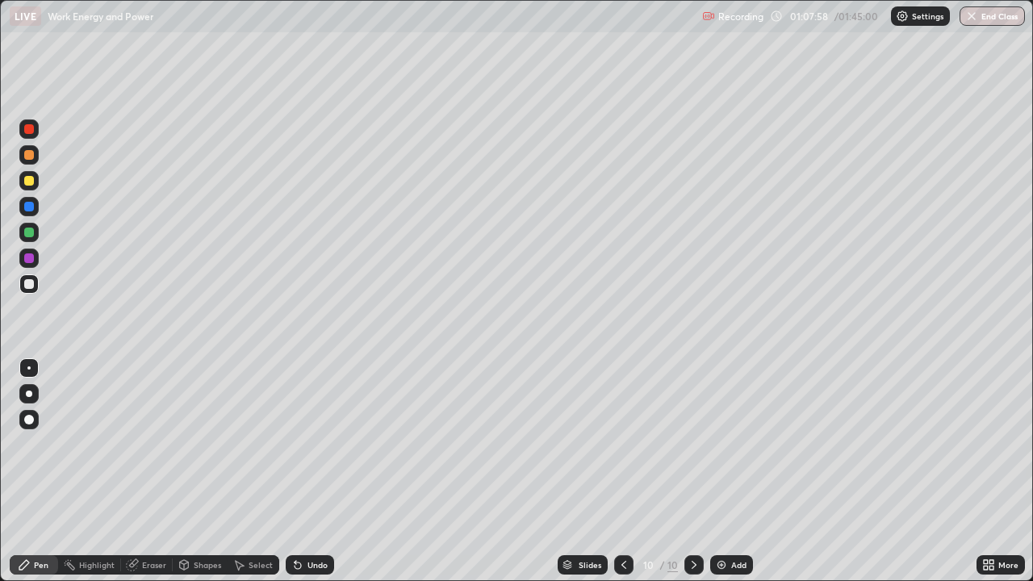
click at [28, 283] on div at bounding box center [29, 284] width 10 height 10
click at [30, 181] on div at bounding box center [29, 181] width 10 height 10
click at [722, 472] on img at bounding box center [721, 565] width 13 height 13
click at [697, 472] on icon at bounding box center [694, 565] width 13 height 13
click at [727, 472] on div "Add" at bounding box center [731, 564] width 43 height 19
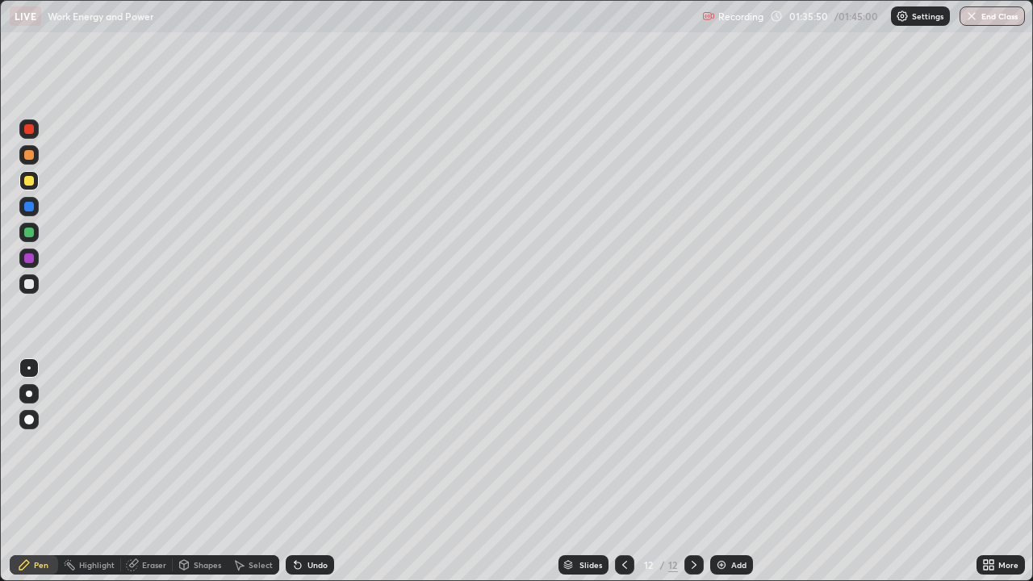
click at [695, 472] on div at bounding box center [694, 565] width 19 height 32
click at [689, 472] on icon at bounding box center [694, 565] width 13 height 13
click at [694, 472] on div at bounding box center [694, 564] width 19 height 19
click at [693, 472] on icon at bounding box center [694, 565] width 13 height 13
click at [696, 472] on div at bounding box center [694, 565] width 19 height 32
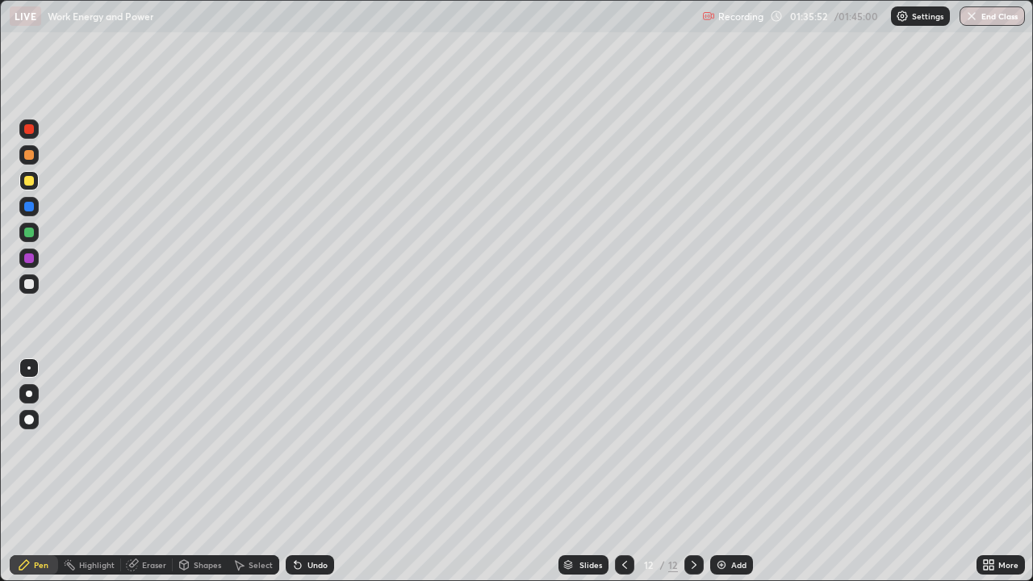
click at [732, 472] on div "Add" at bounding box center [731, 564] width 43 height 19
click at [987, 18] on button "End Class" at bounding box center [992, 15] width 65 height 19
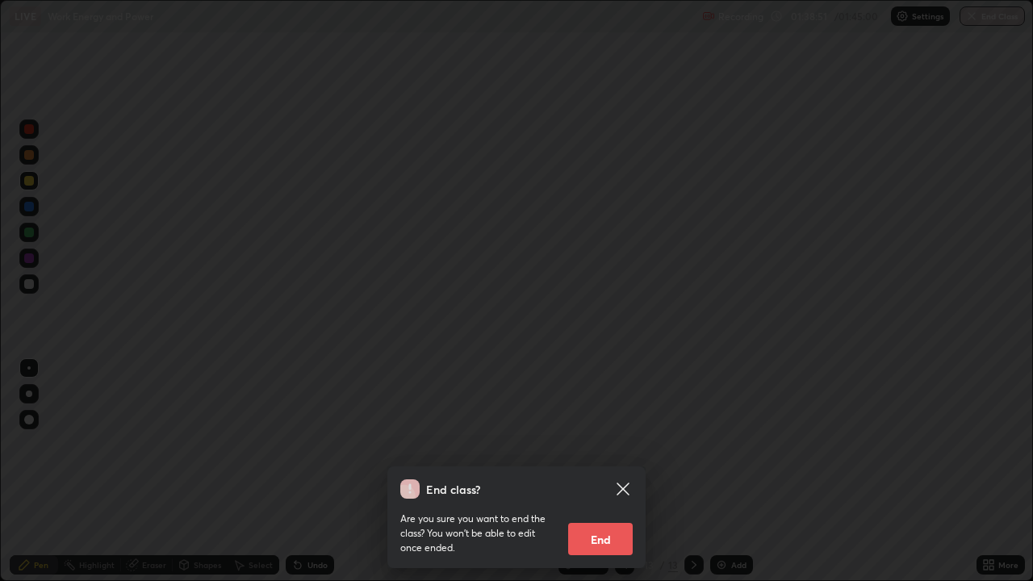
click at [597, 472] on button "End" at bounding box center [600, 539] width 65 height 32
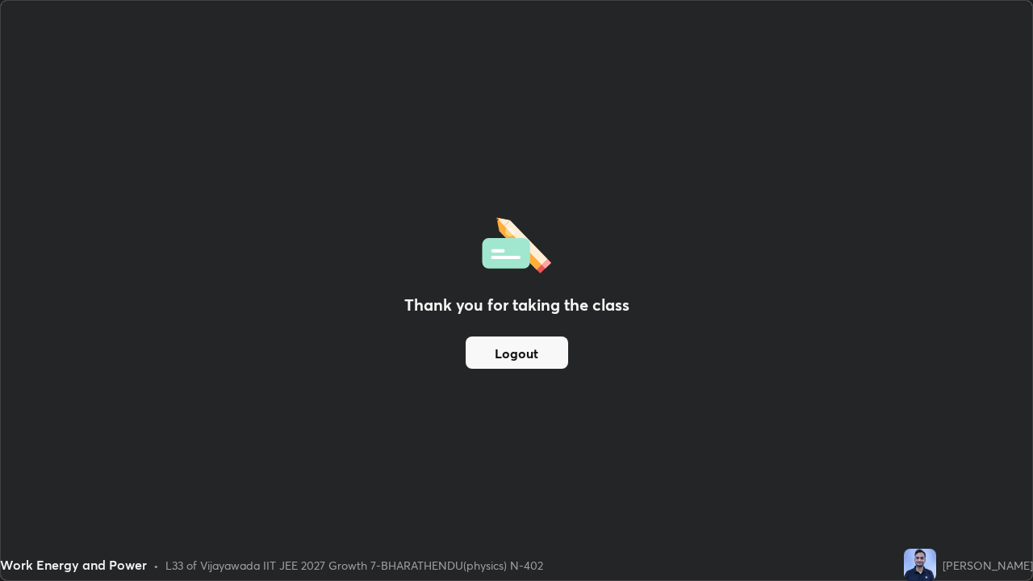
click at [532, 352] on button "Logout" at bounding box center [517, 353] width 103 height 32
